Goal: Entertainment & Leisure: Consume media (video, audio)

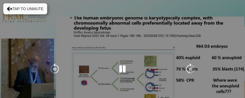
click at [147, 90] on div "10 seconds Tap to unmute" at bounding box center [122, 69] width 245 height 138
